Goal: Task Accomplishment & Management: Complete application form

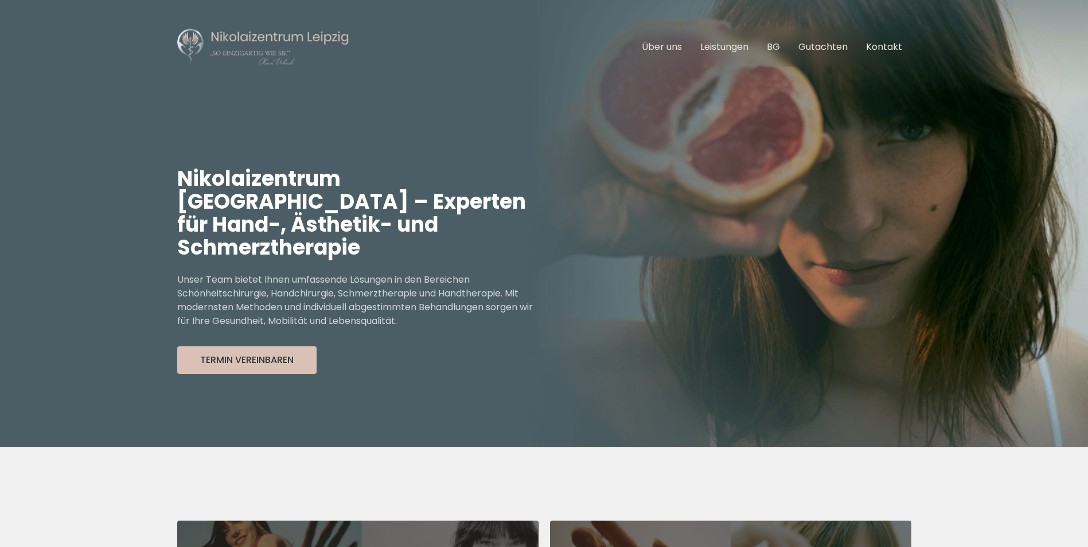
drag, startPoint x: 693, startPoint y: 411, endPoint x: 691, endPoint y: 406, distance: 6.2
drag, startPoint x: 691, startPoint y: 406, endPoint x: 447, endPoint y: 399, distance: 243.3
click at [453, 408] on div "Nikolaizentrum Leipzig – Experten für Hand-, Ästhetik- und Schmerztherapie Unse…" at bounding box center [360, 270] width 367 height 353
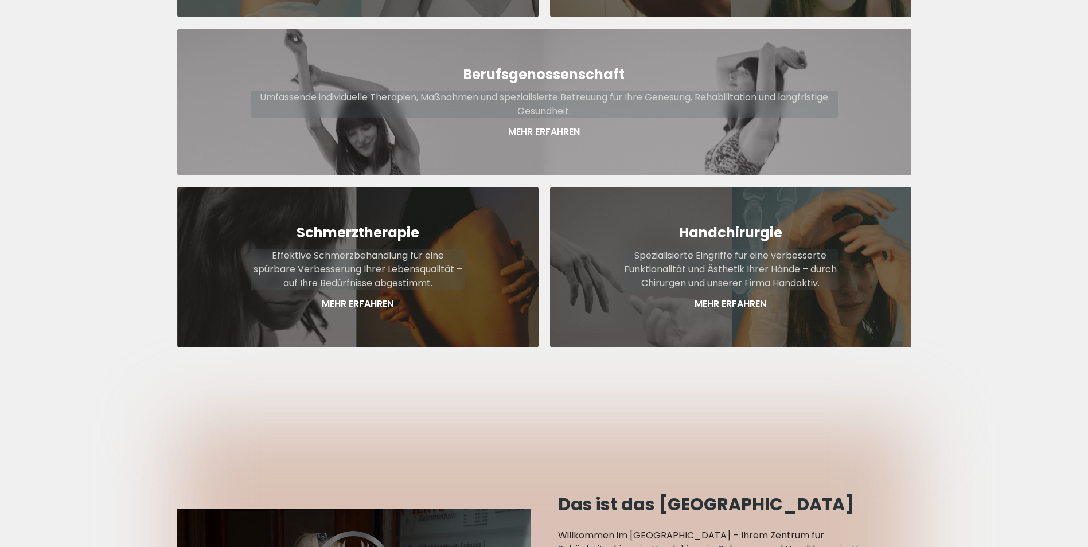
scroll to position [688, 0]
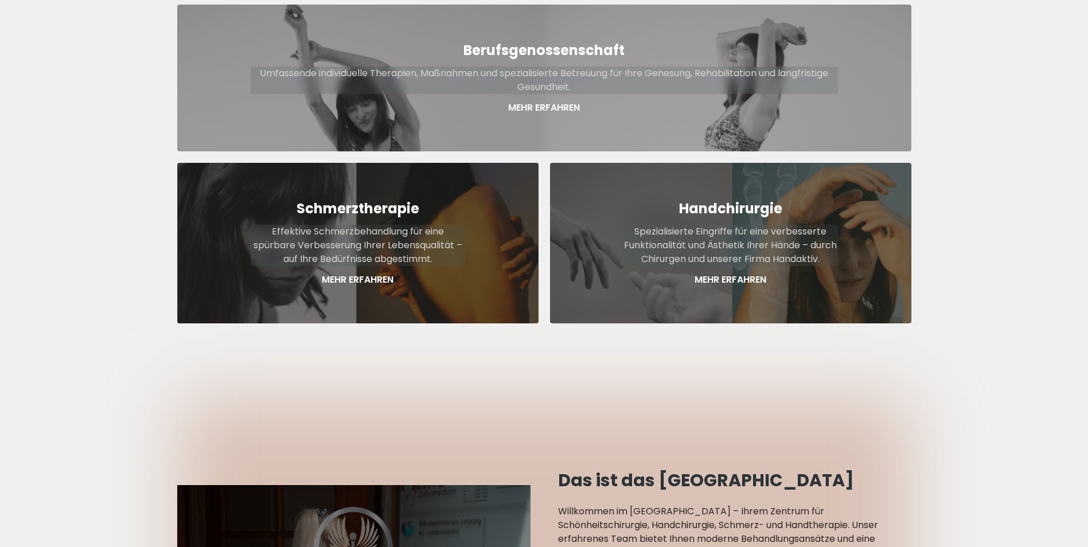
drag, startPoint x: 111, startPoint y: 164, endPoint x: 106, endPoint y: 93, distance: 70.8
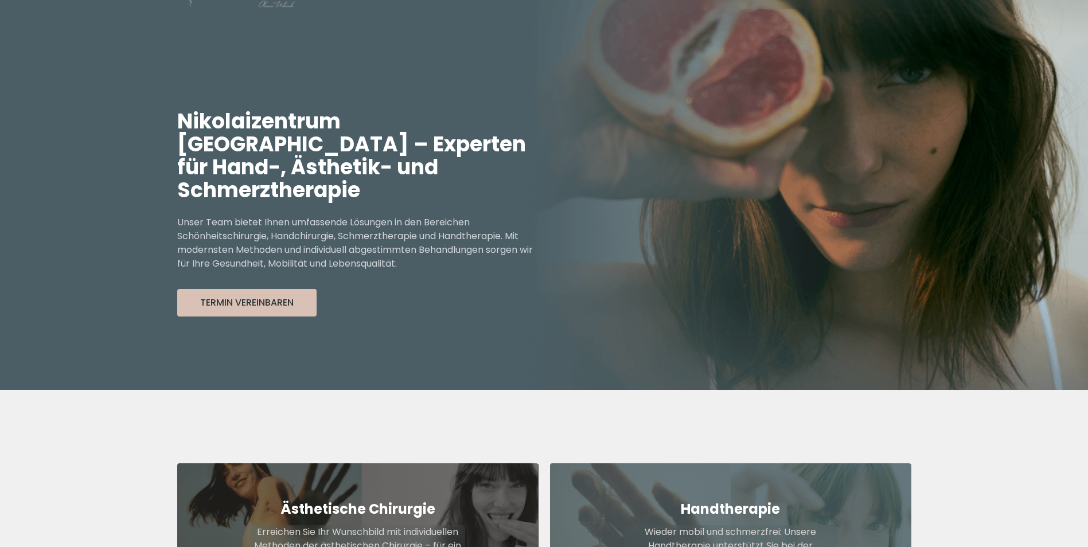
scroll to position [0, 0]
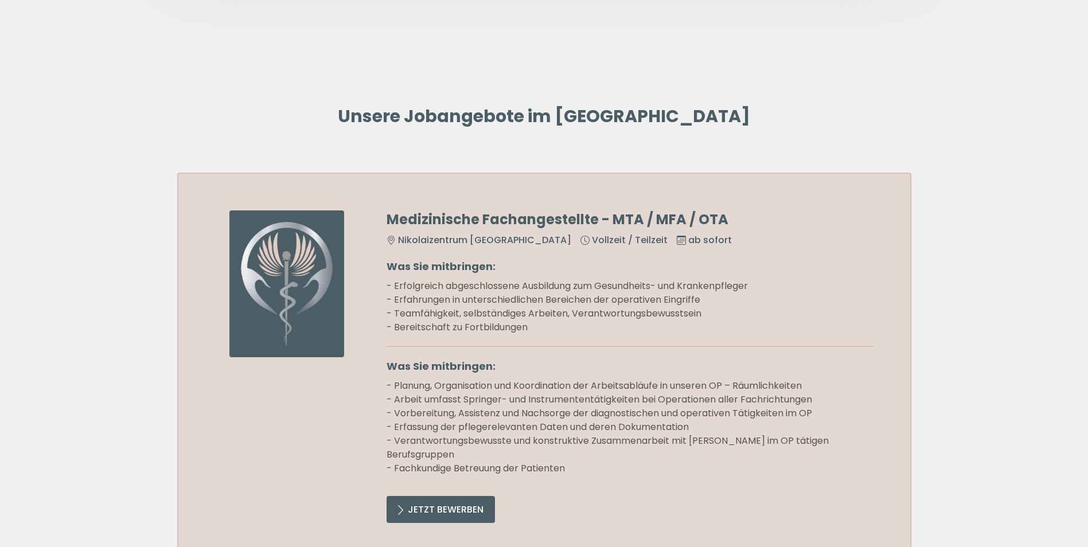
scroll to position [746, 0]
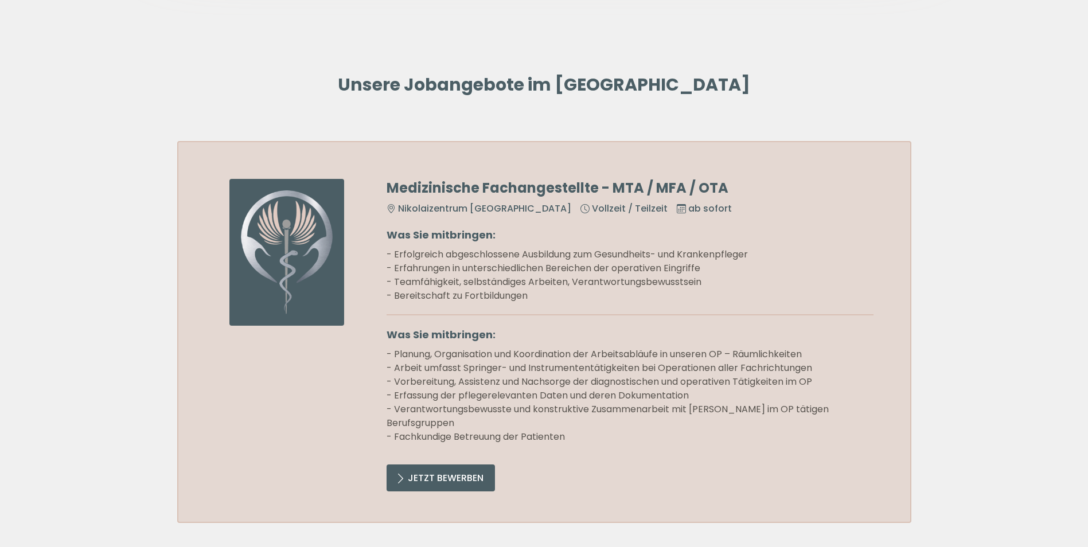
drag, startPoint x: 750, startPoint y: 235, endPoint x: 417, endPoint y: 260, distance: 334.3
click at [415, 260] on div "Medizinische Fachangestellte - MTA / MFA / OTA Nikolaizentrum [GEOGRAPHIC_DATA]…" at bounding box center [630, 332] width 487 height 306
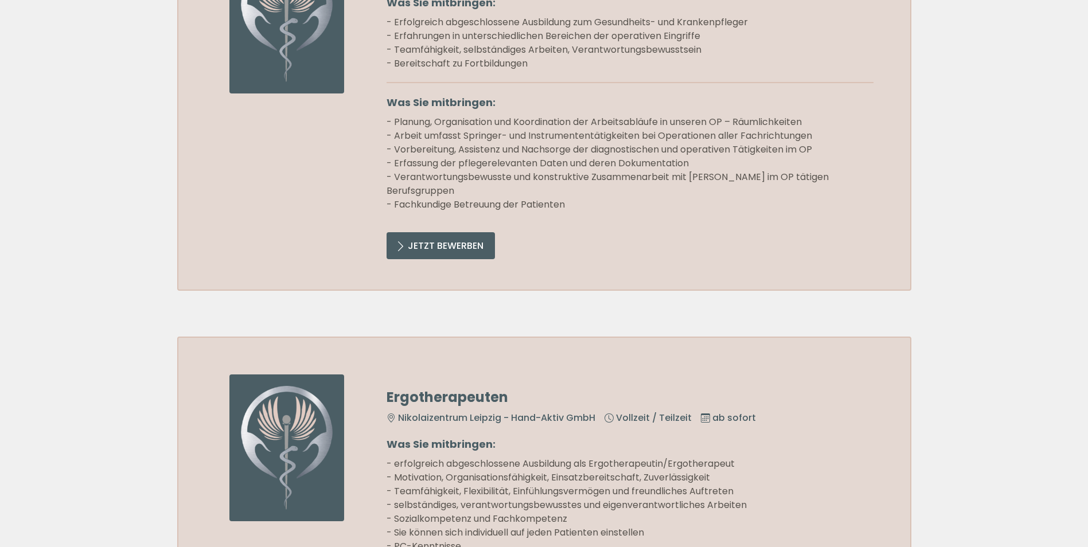
scroll to position [1033, 0]
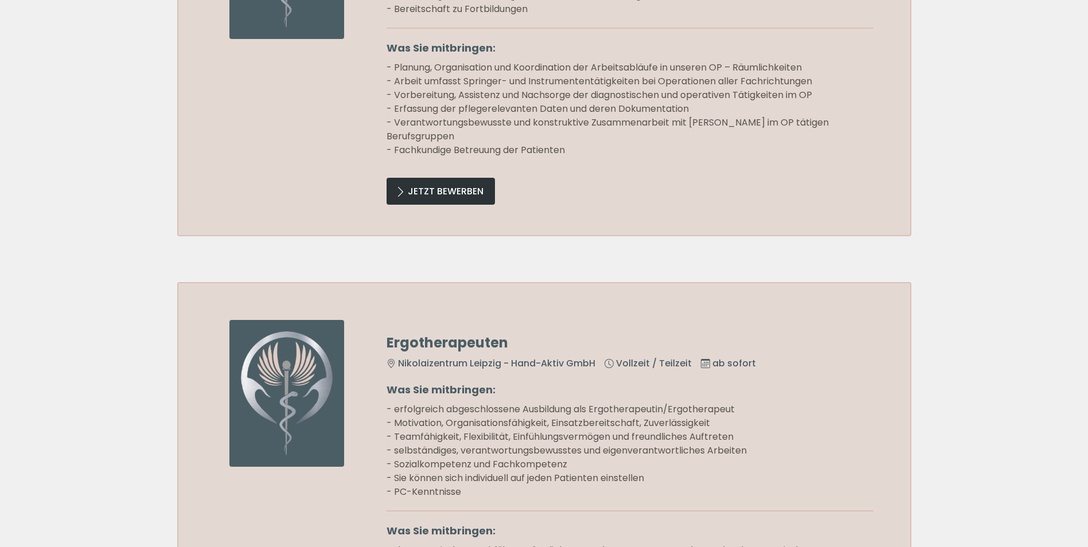
click at [428, 186] on link "Jetzt Bewerben" at bounding box center [441, 191] width 108 height 27
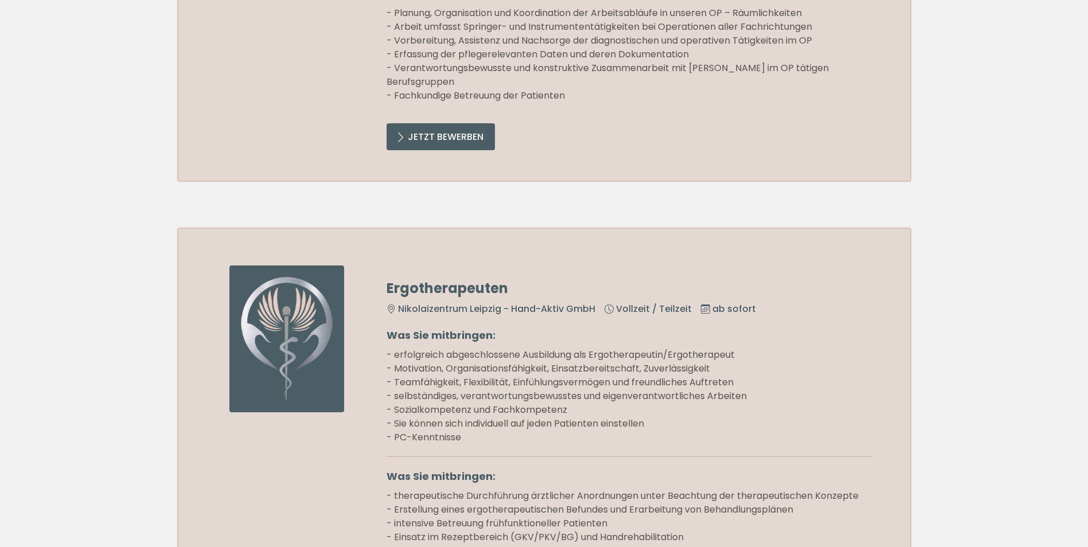
scroll to position [1090, 0]
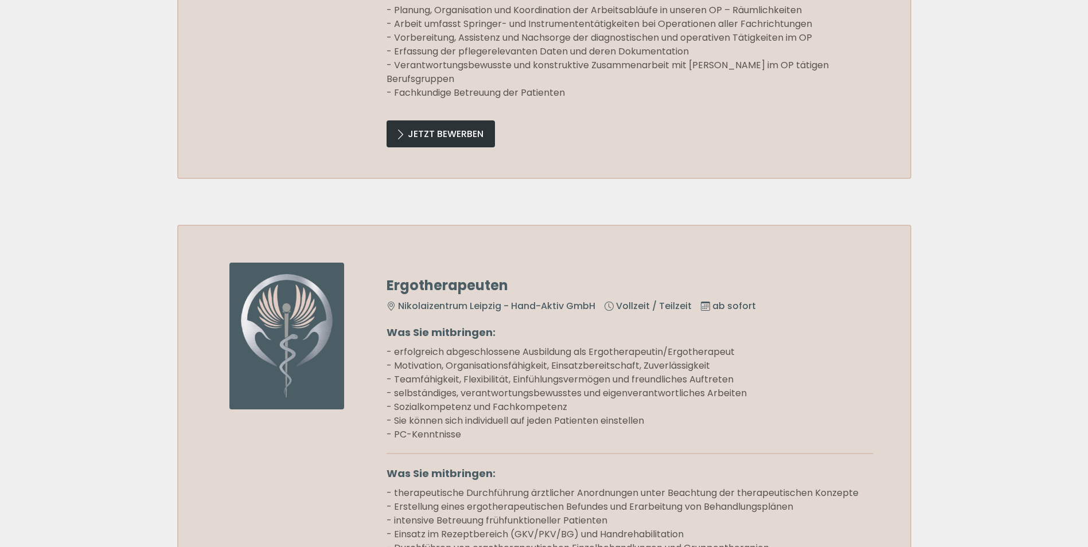
click at [466, 126] on link "Jetzt Bewerben" at bounding box center [441, 133] width 108 height 27
click at [438, 138] on link "Jetzt Bewerben" at bounding box center [441, 133] width 108 height 27
